Goal: Use online tool/utility: Utilize a website feature to perform a specific function

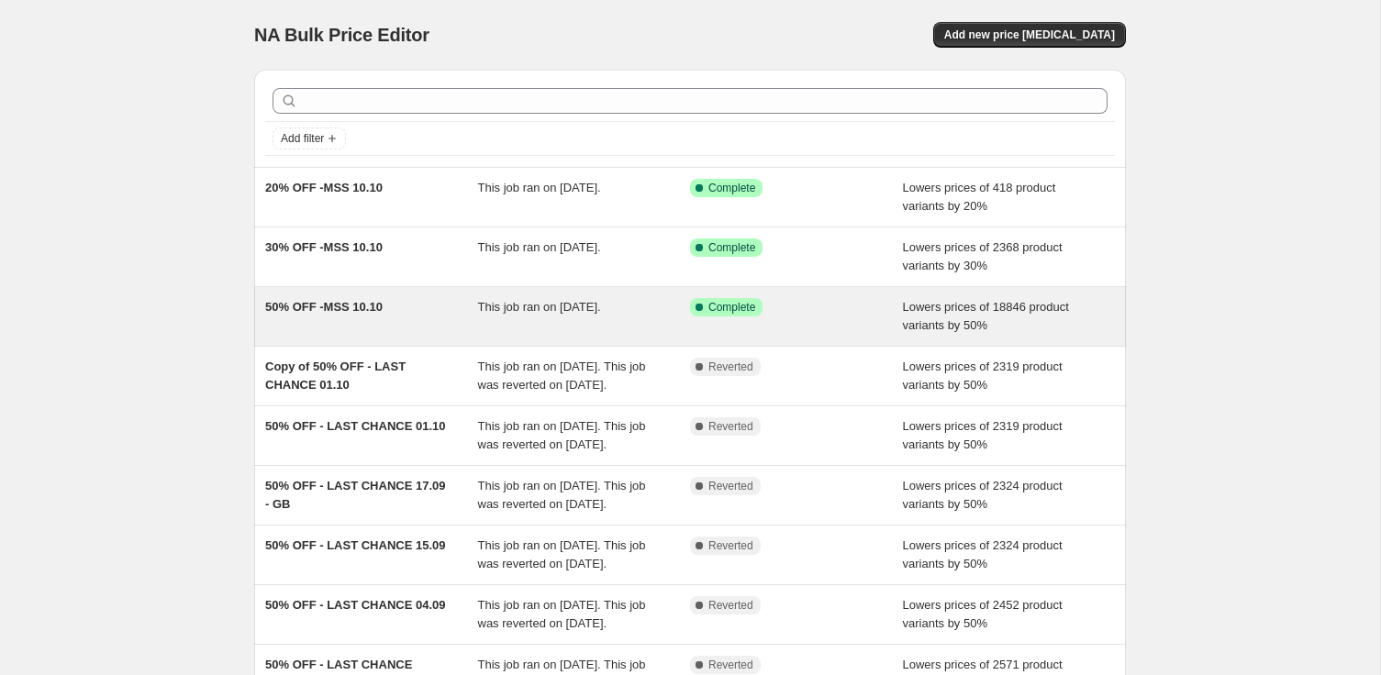
click at [331, 300] on span "50% OFF -MSS 10.10" at bounding box center [323, 307] width 117 height 14
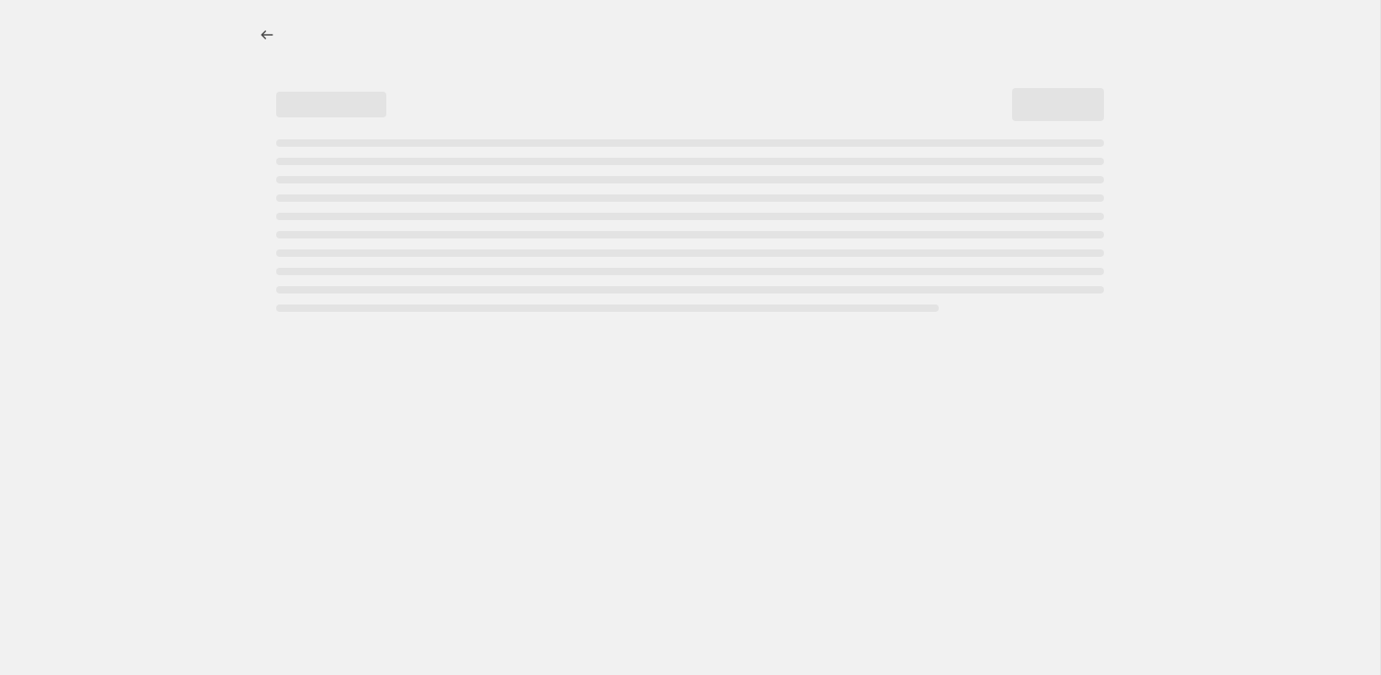
select select "percentage"
select select "collection"
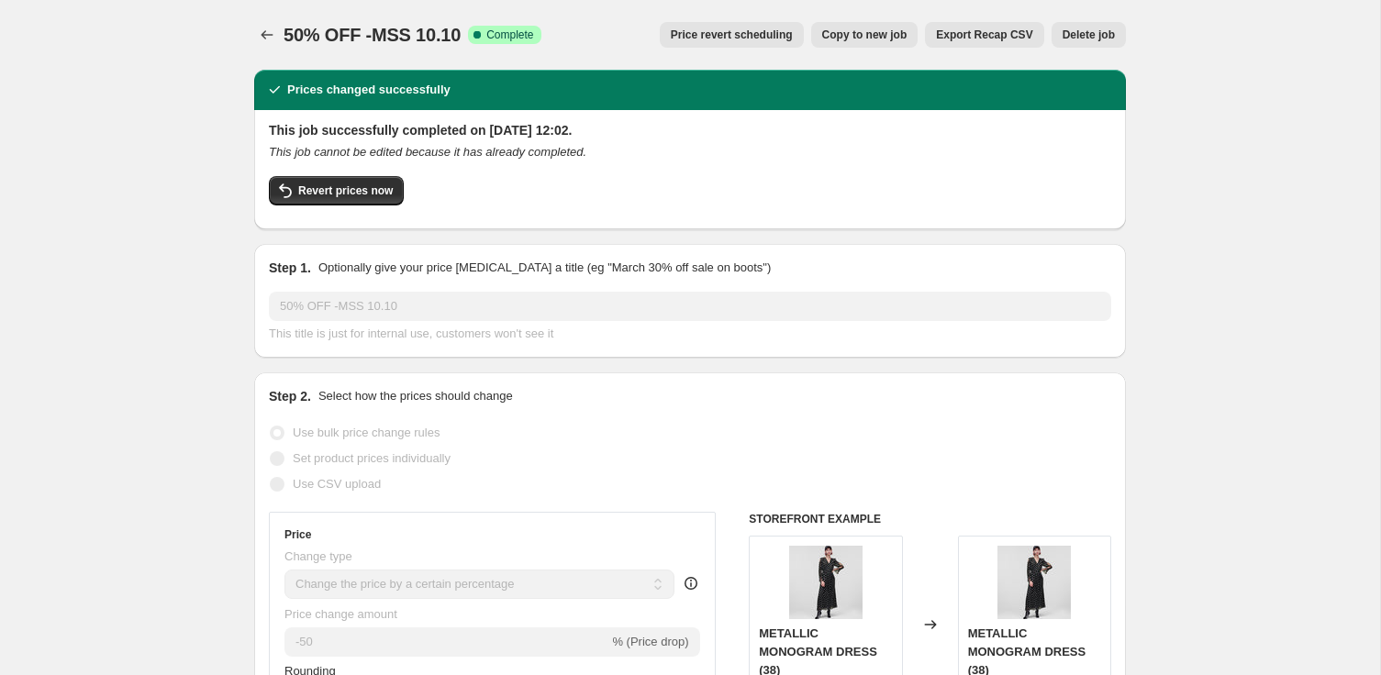
click at [886, 32] on span "Copy to new job" at bounding box center [864, 35] width 85 height 15
select select "percentage"
select select "collection"
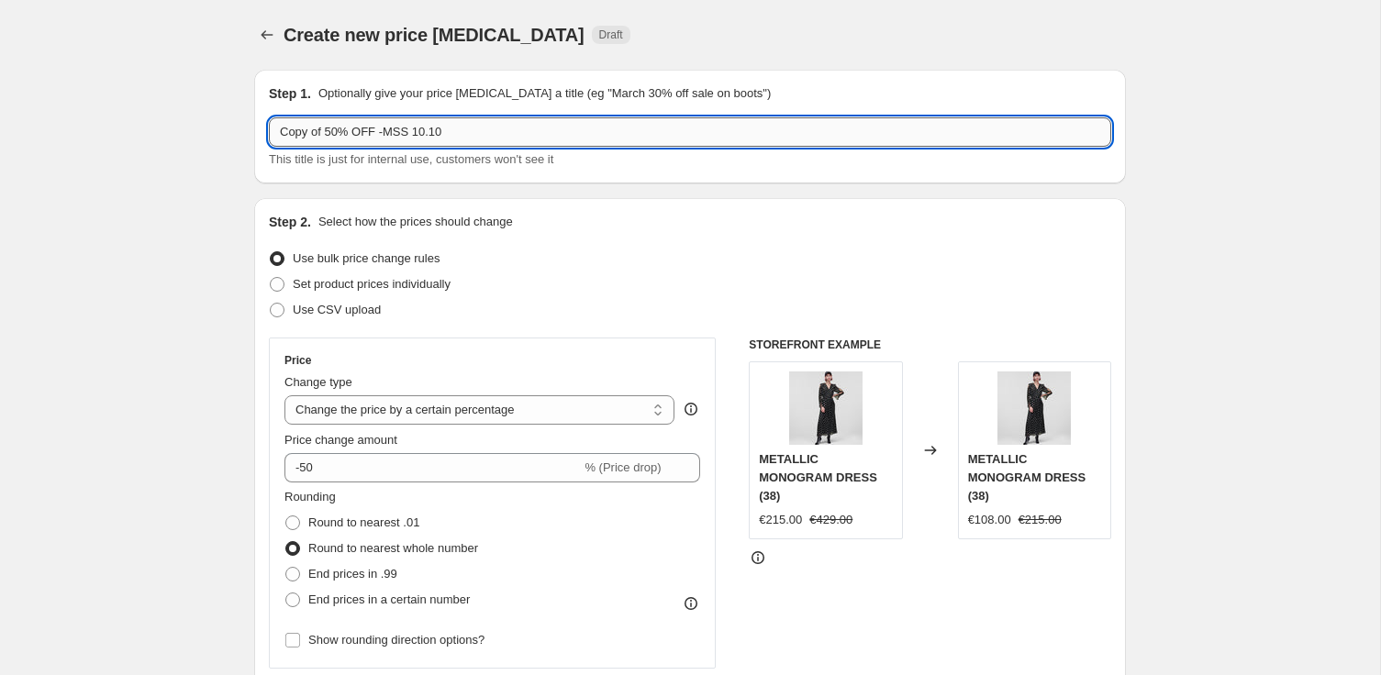
click at [326, 137] on input "Copy of 50% OFF -MSS 10.10" at bounding box center [690, 131] width 842 height 29
drag, startPoint x: 326, startPoint y: 137, endPoint x: 148, endPoint y: 141, distance: 178.1
click at [332, 128] on input "Copy of 50% OFF -MSS 10.10" at bounding box center [690, 131] width 842 height 29
drag, startPoint x: 329, startPoint y: 128, endPoint x: 155, endPoint y: 128, distance: 174.4
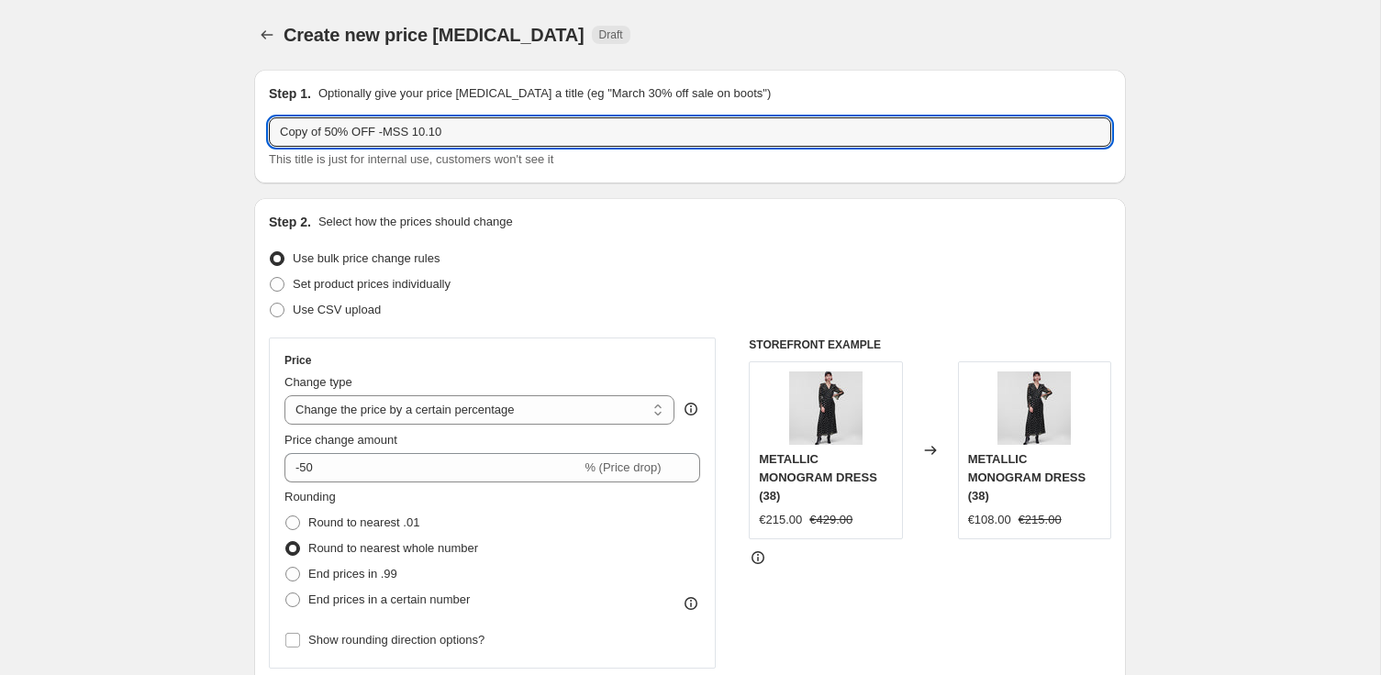
type input "40% OFF -MSS 10.10"
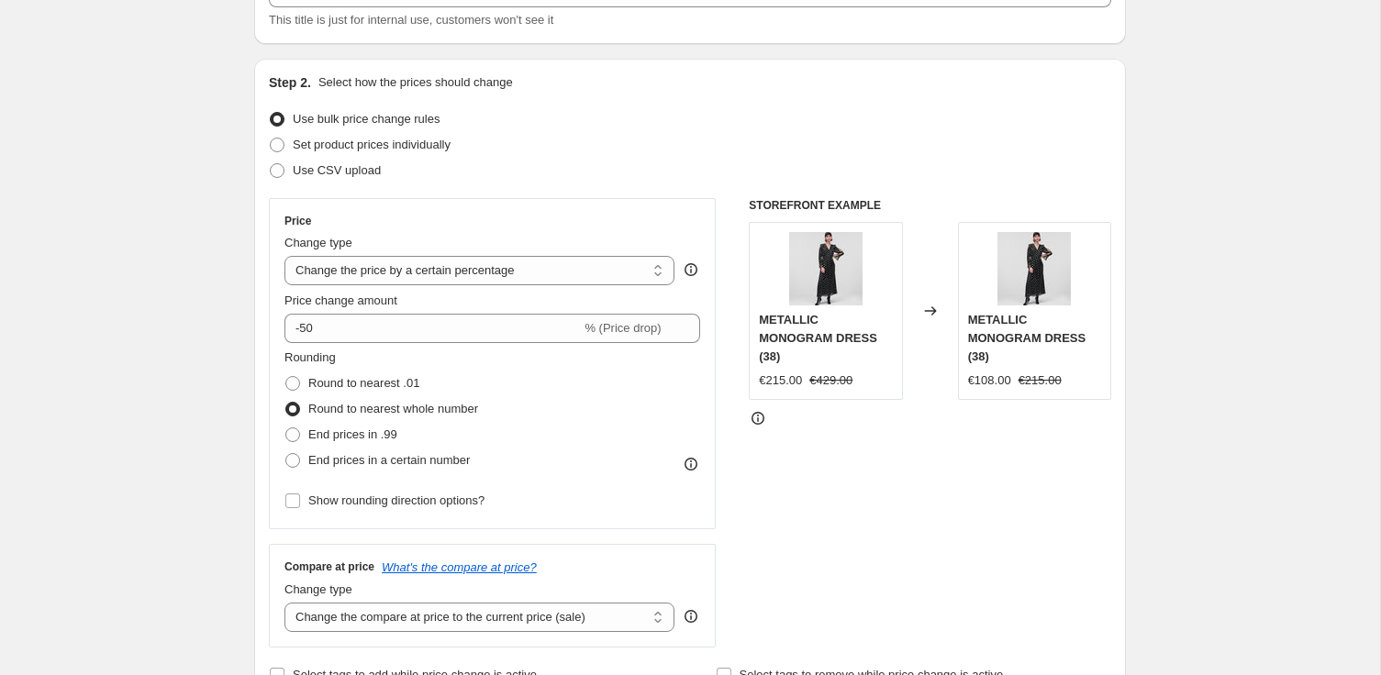
scroll to position [165, 0]
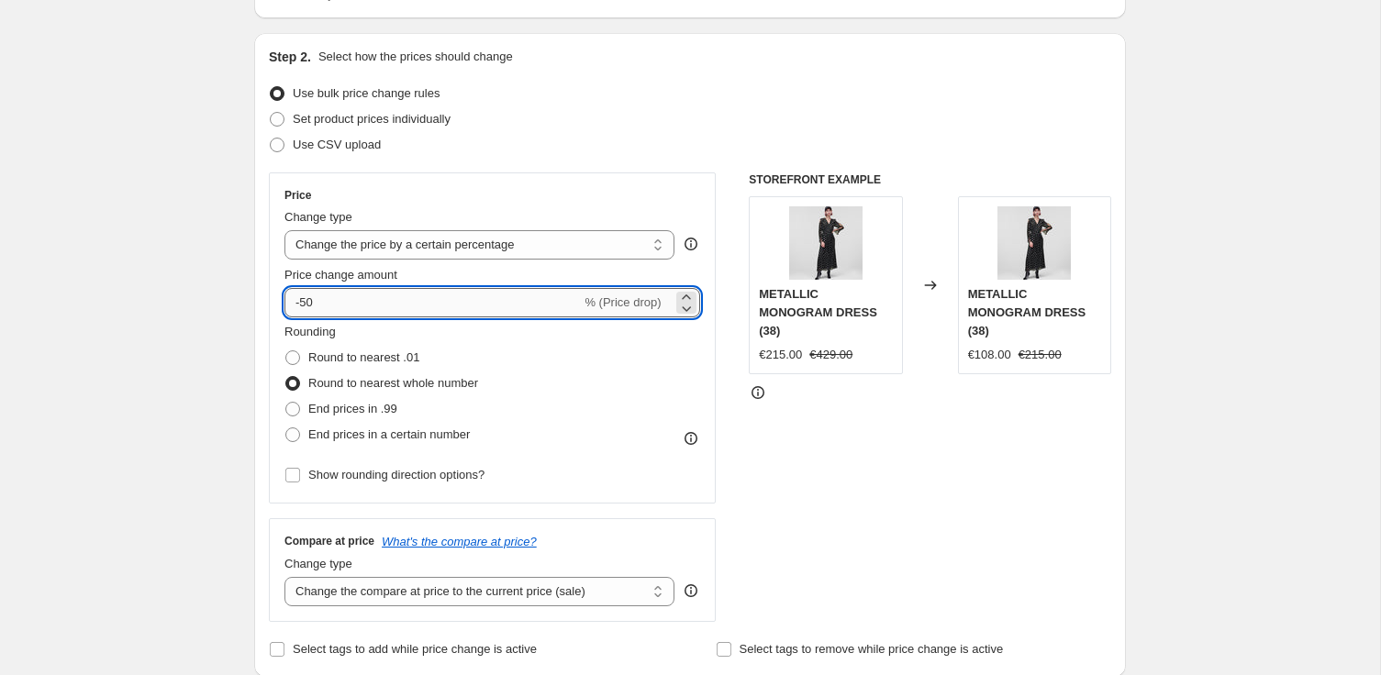
click at [306, 300] on input "-50" at bounding box center [432, 302] width 296 height 29
type input "-40"
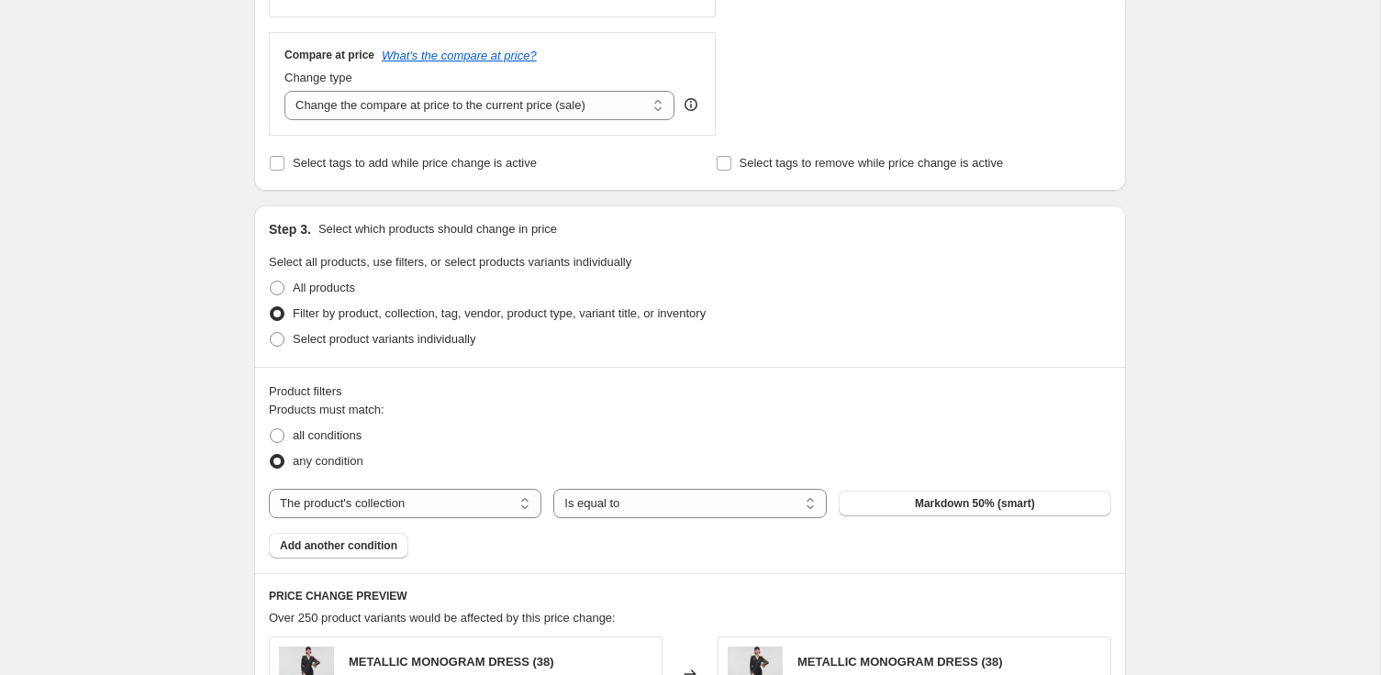
scroll to position [652, 0]
click at [917, 488] on div "The product The product's collection The product's tag The product's vendor The…" at bounding box center [690, 502] width 842 height 29
click at [915, 497] on span "Markdown 50% (smart)" at bounding box center [975, 503] width 120 height 15
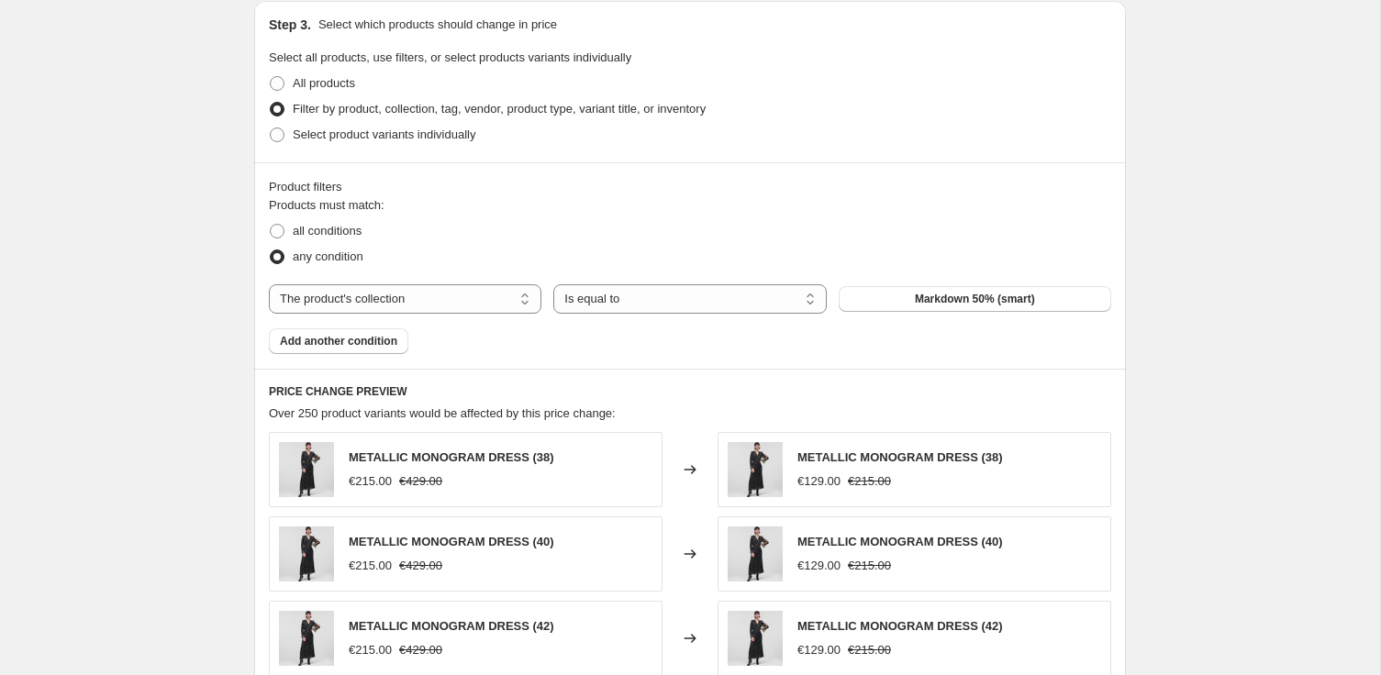
scroll to position [819, 0]
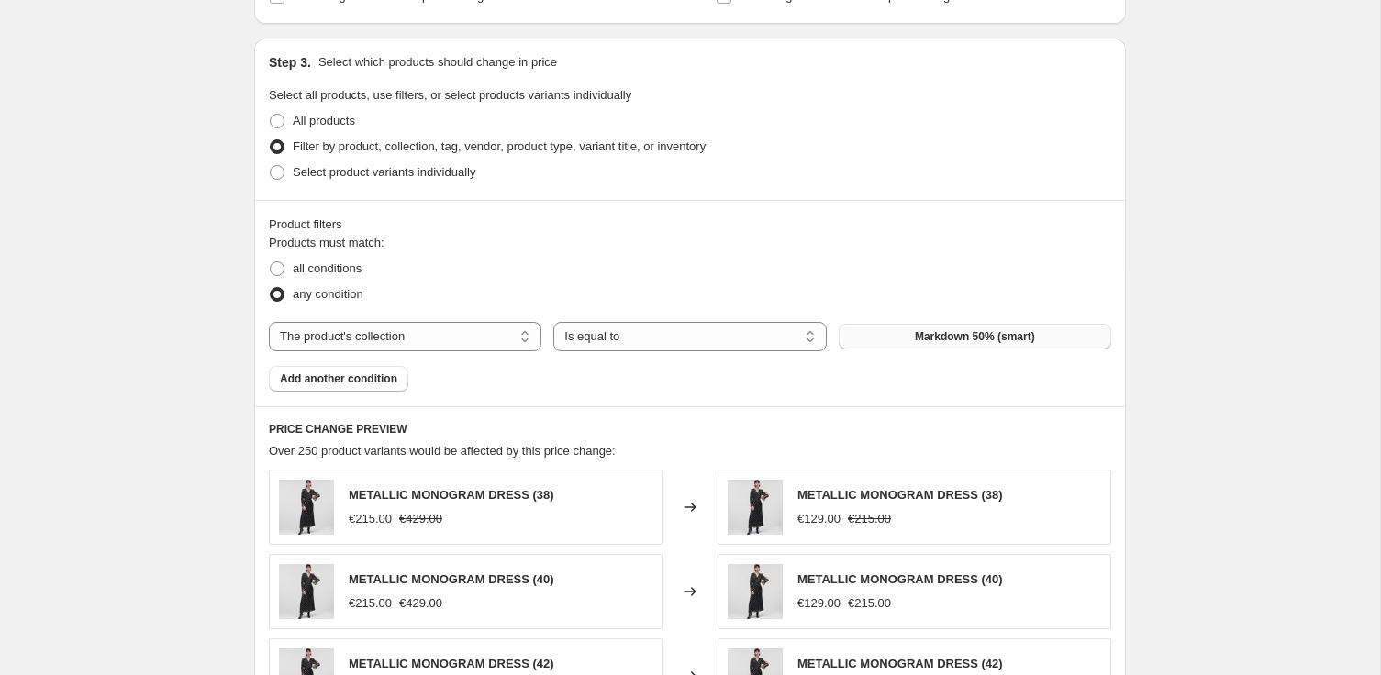
click at [975, 341] on span "Markdown 50% (smart)" at bounding box center [975, 336] width 120 height 15
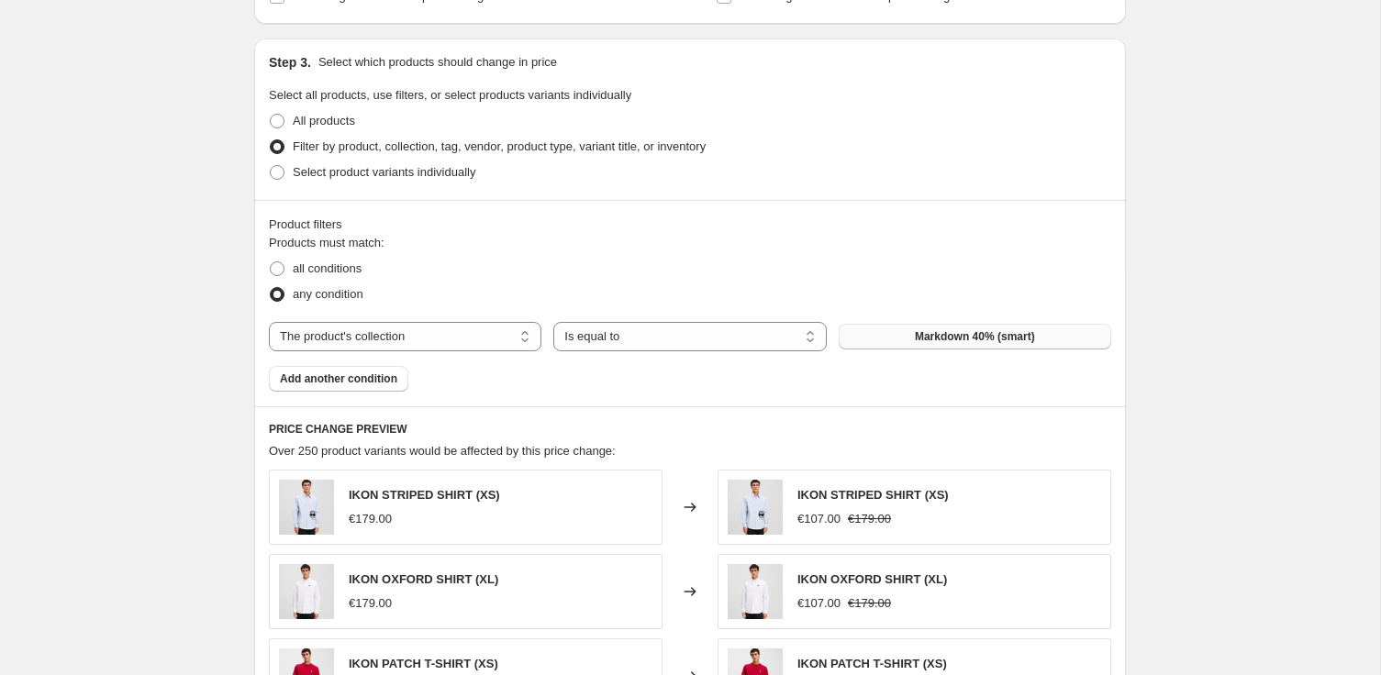
click at [965, 341] on span "Markdown 40% (smart)" at bounding box center [975, 336] width 120 height 15
click at [341, 265] on span "all conditions" at bounding box center [327, 269] width 69 height 14
click at [271, 262] on input "all conditions" at bounding box center [270, 262] width 1 height 1
radio input "true"
click at [352, 294] on span "any condition" at bounding box center [328, 294] width 71 height 14
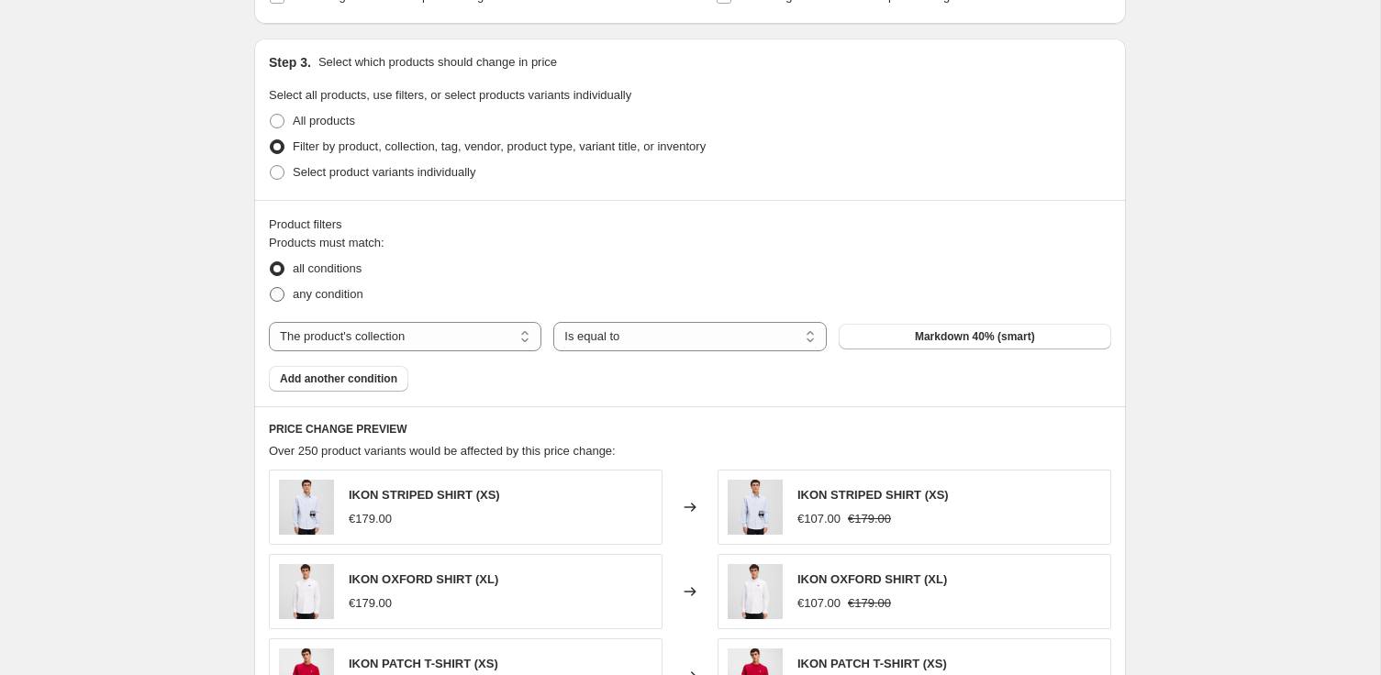
click at [271, 288] on input "any condition" at bounding box center [270, 287] width 1 height 1
radio input "true"
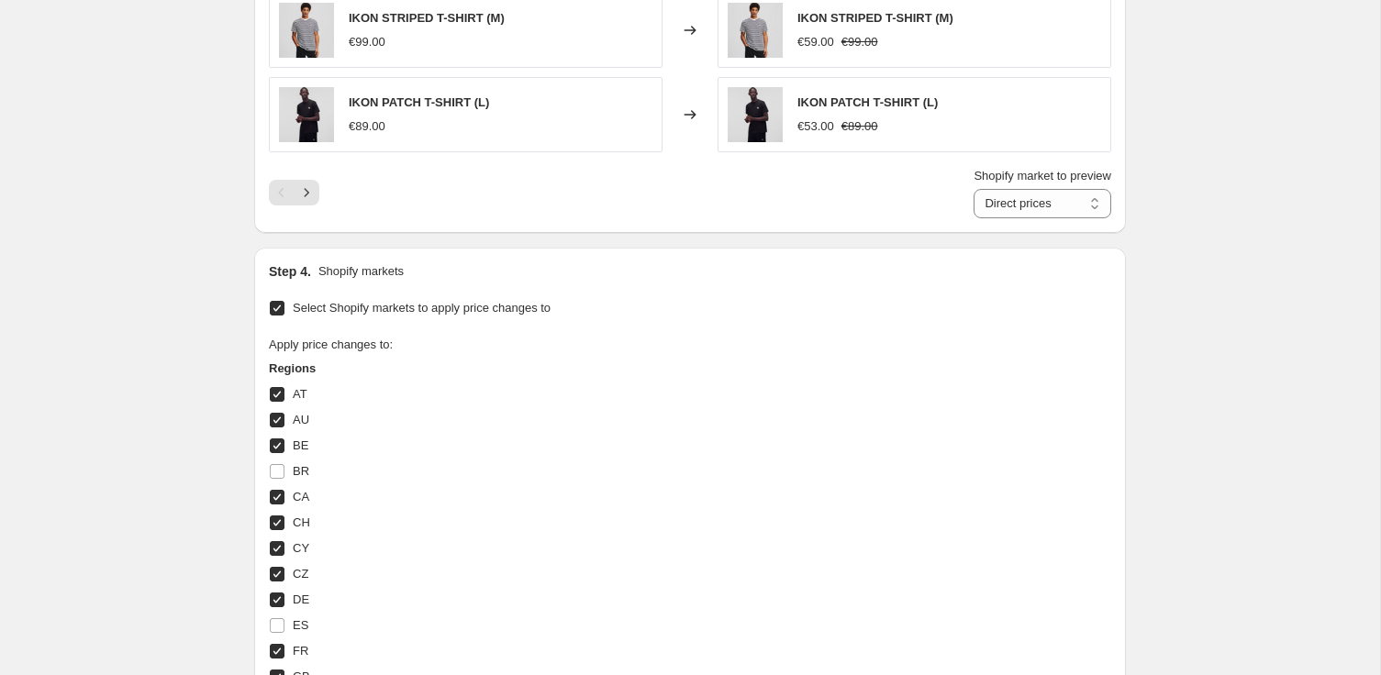
scroll to position [2461, 0]
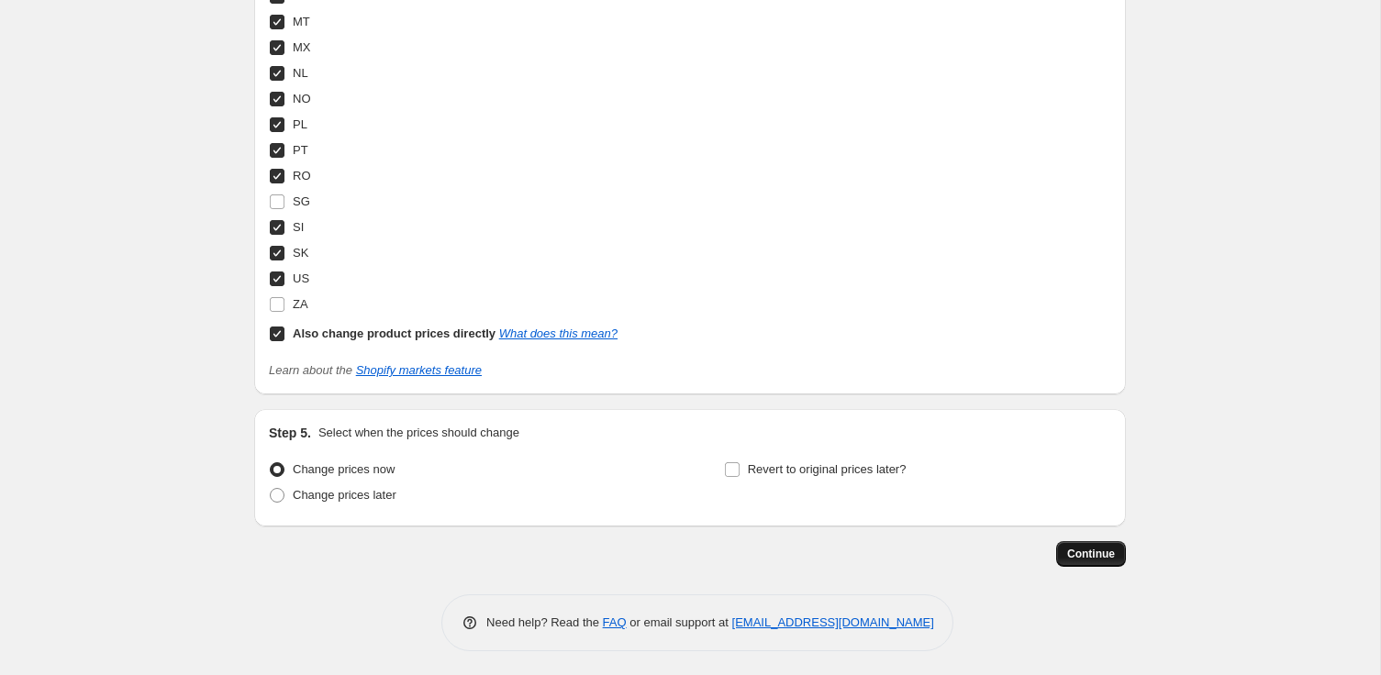
click at [1085, 551] on span "Continue" at bounding box center [1091, 554] width 48 height 15
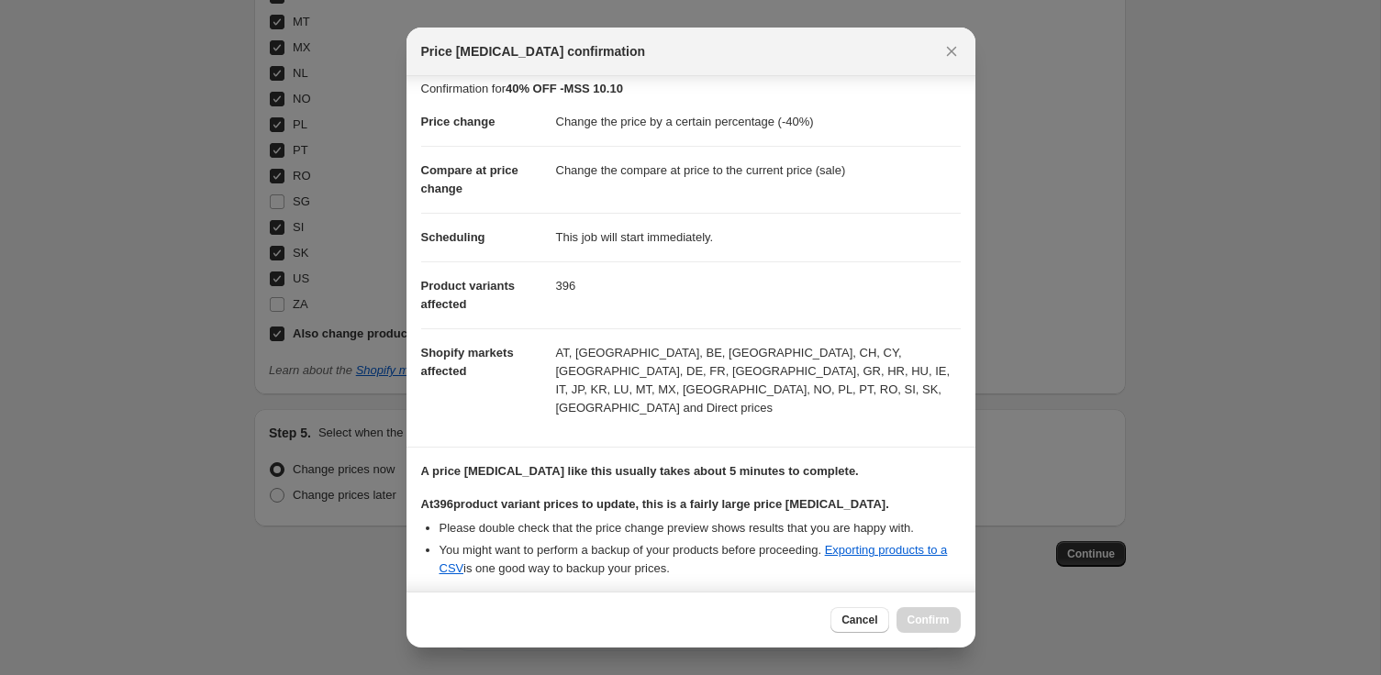
scroll to position [150, 0]
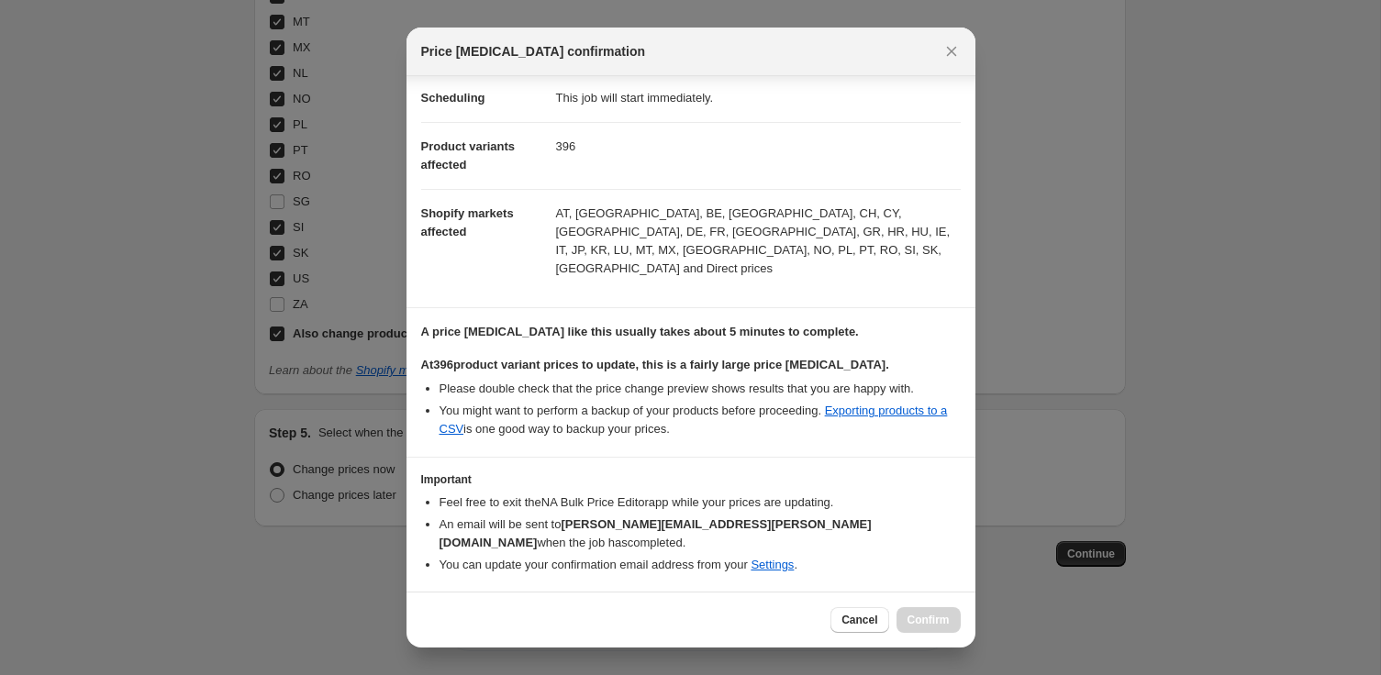
click at [525, 614] on b "I understand that this price change job will affect 396 product variants" at bounding box center [662, 621] width 434 height 14
click at [437, 614] on input "I understand that this price change job will affect 396 product variants" at bounding box center [429, 621] width 15 height 15
checkbox input "true"
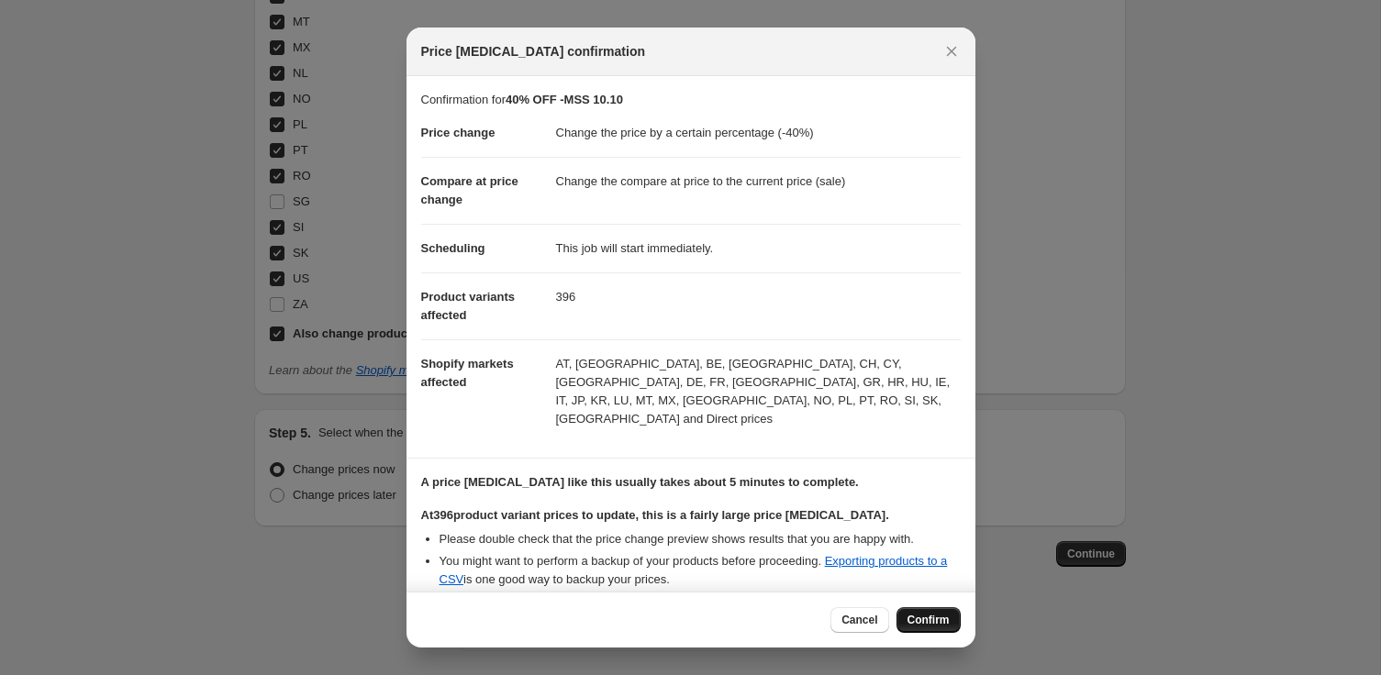
click at [924, 618] on span "Confirm" at bounding box center [929, 620] width 42 height 15
